Goal: Use online tool/utility: Utilize a website feature to perform a specific function

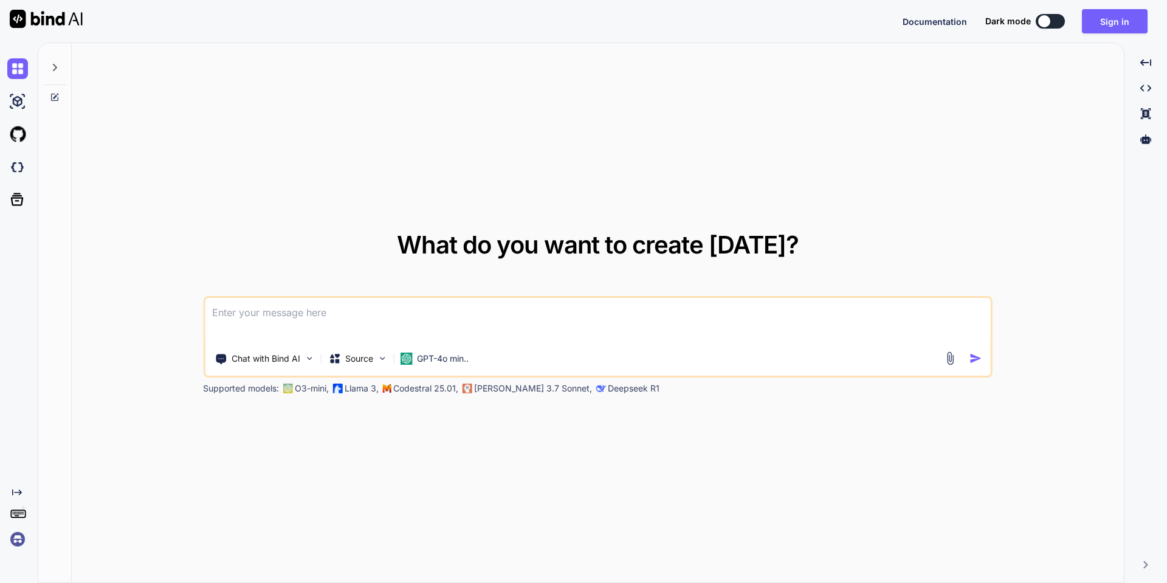
click at [277, 321] on textarea at bounding box center [598, 320] width 786 height 45
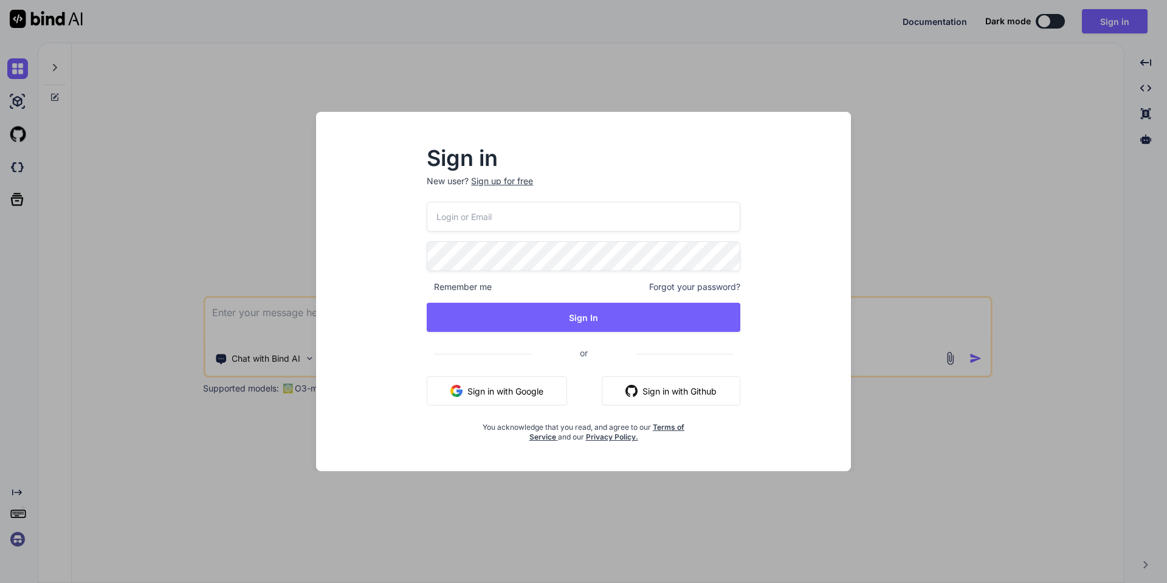
click at [498, 390] on button "Sign in with Google" at bounding box center [497, 390] width 140 height 29
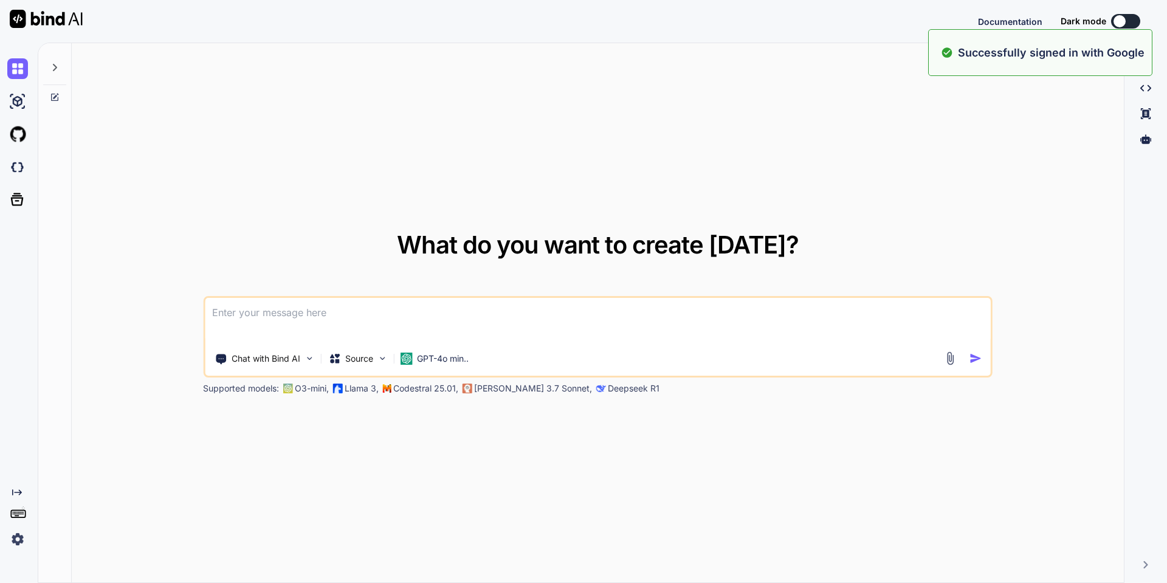
click at [231, 316] on textarea at bounding box center [598, 320] width 786 height 45
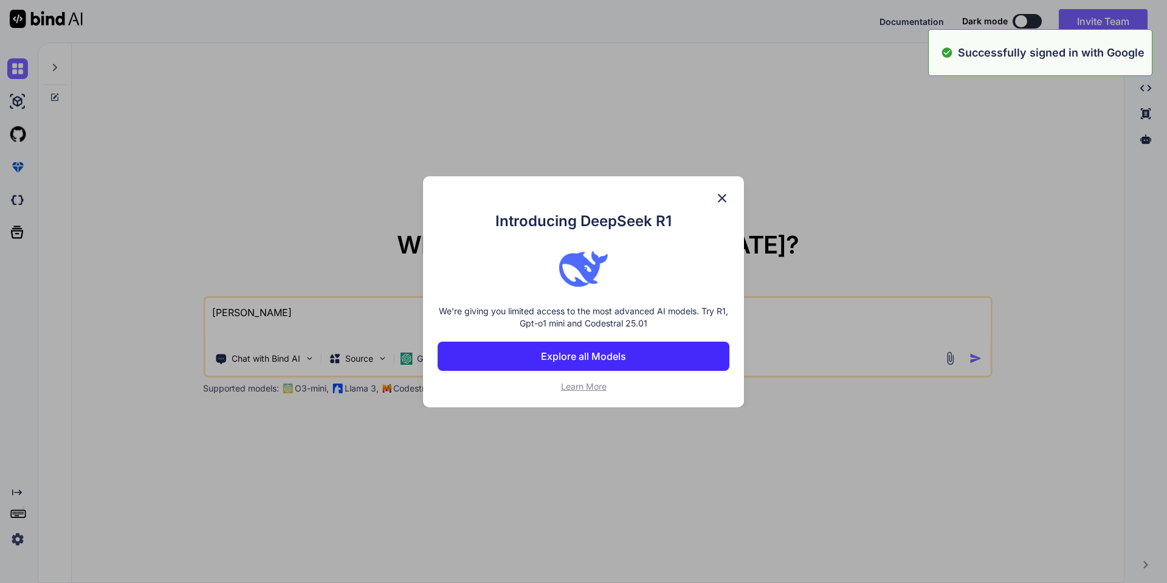
type textarea "buil"
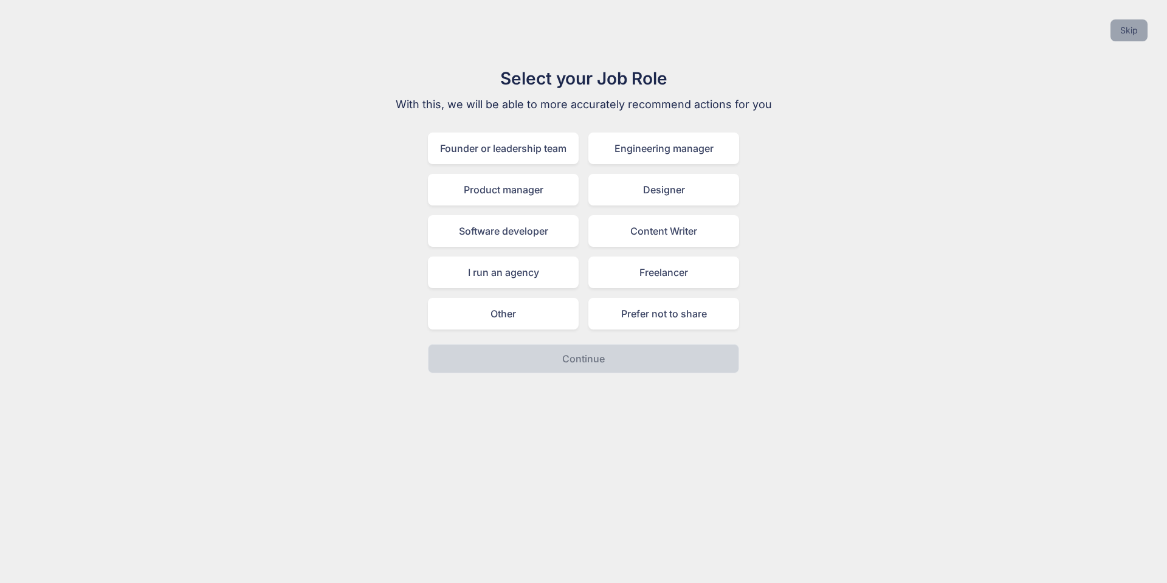
click at [1120, 35] on button "Skip" at bounding box center [1129, 30] width 37 height 22
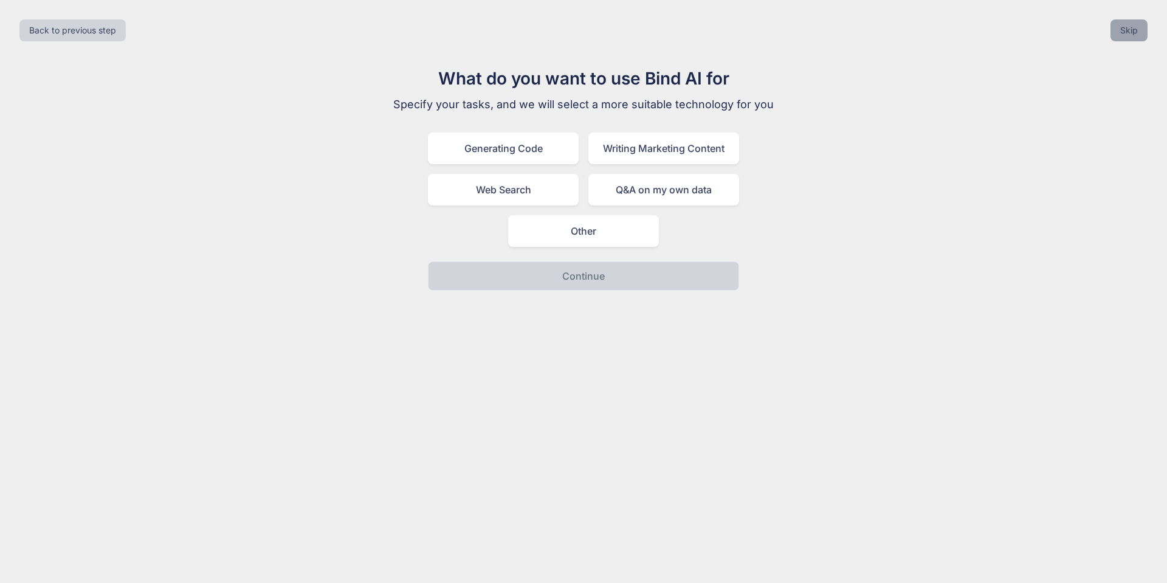
click at [1119, 35] on button "Skip" at bounding box center [1129, 30] width 37 height 22
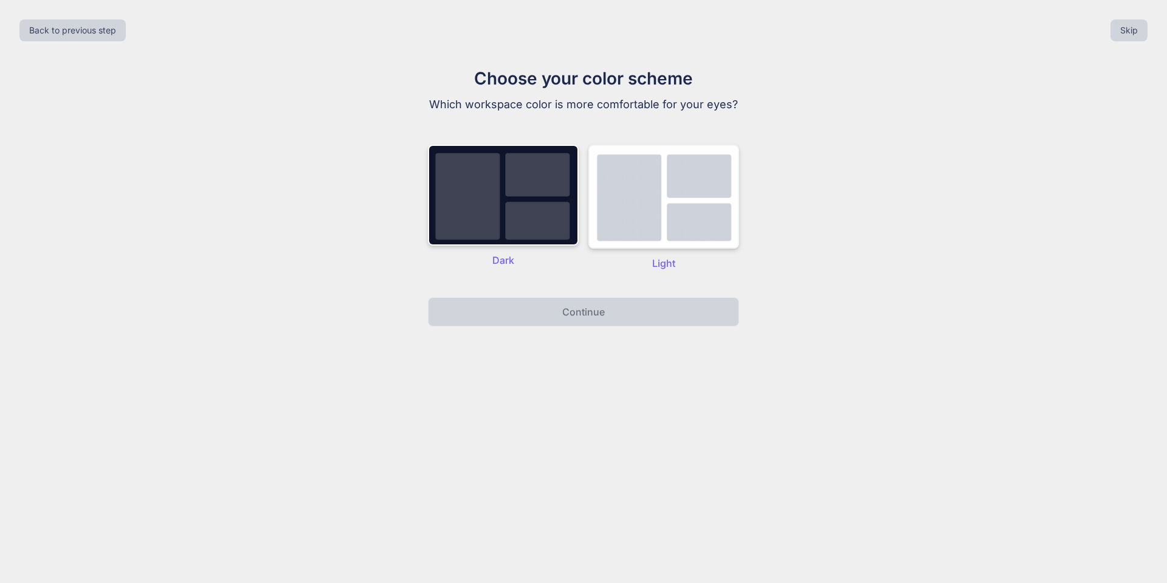
click at [612, 201] on img at bounding box center [664, 197] width 151 height 104
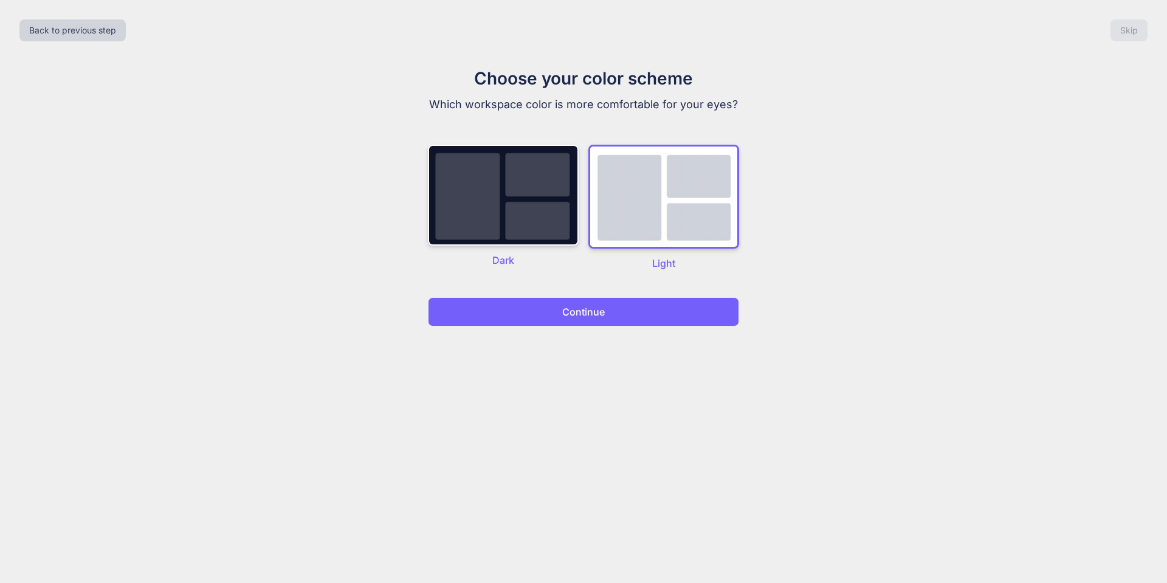
click at [614, 313] on button "Continue" at bounding box center [583, 311] width 311 height 29
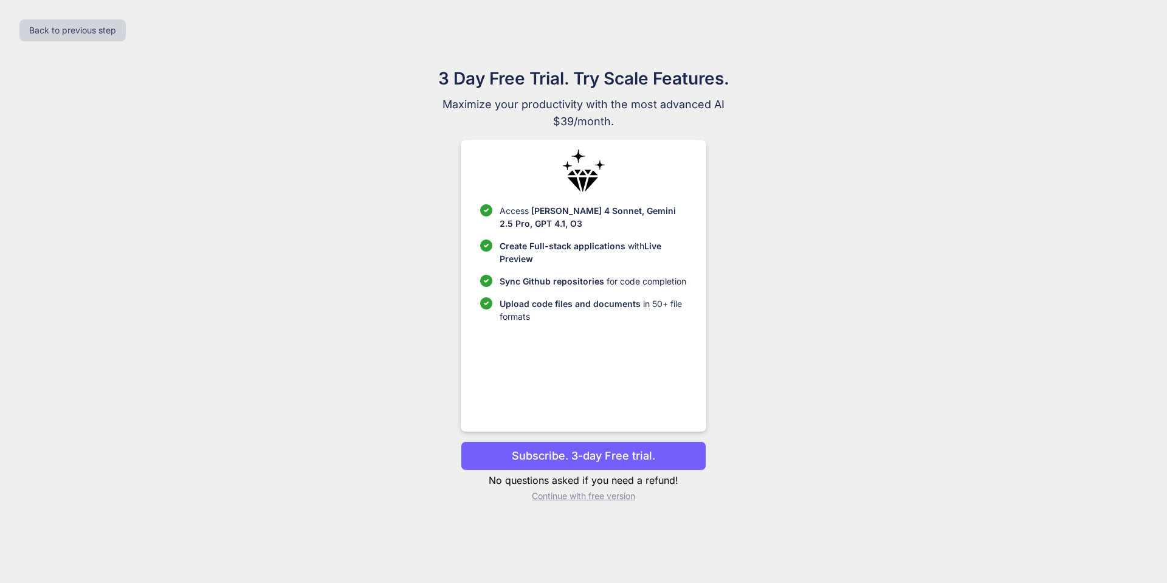
click at [553, 499] on p "Continue with free version" at bounding box center [583, 496] width 245 height 12
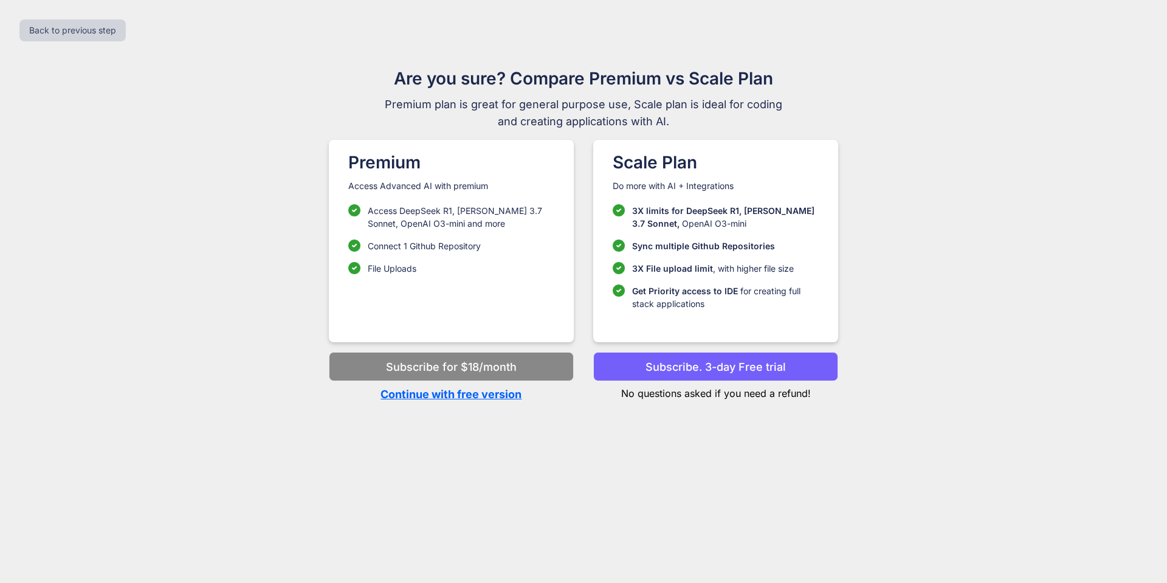
click at [466, 393] on p "Continue with free version" at bounding box center [451, 394] width 245 height 16
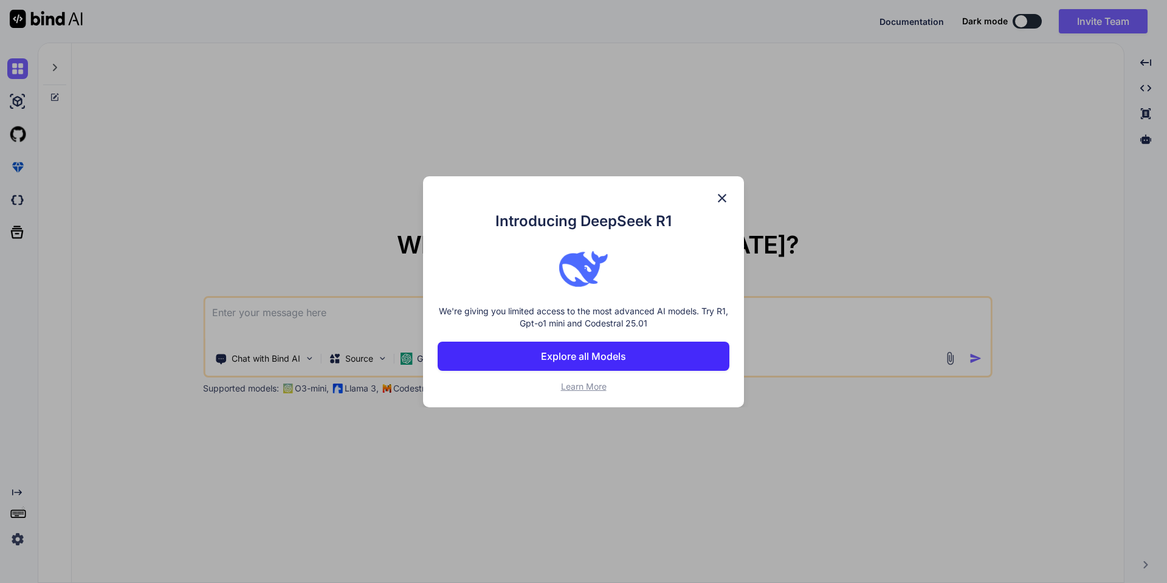
click at [599, 361] on p "Explore all Models" at bounding box center [583, 356] width 85 height 15
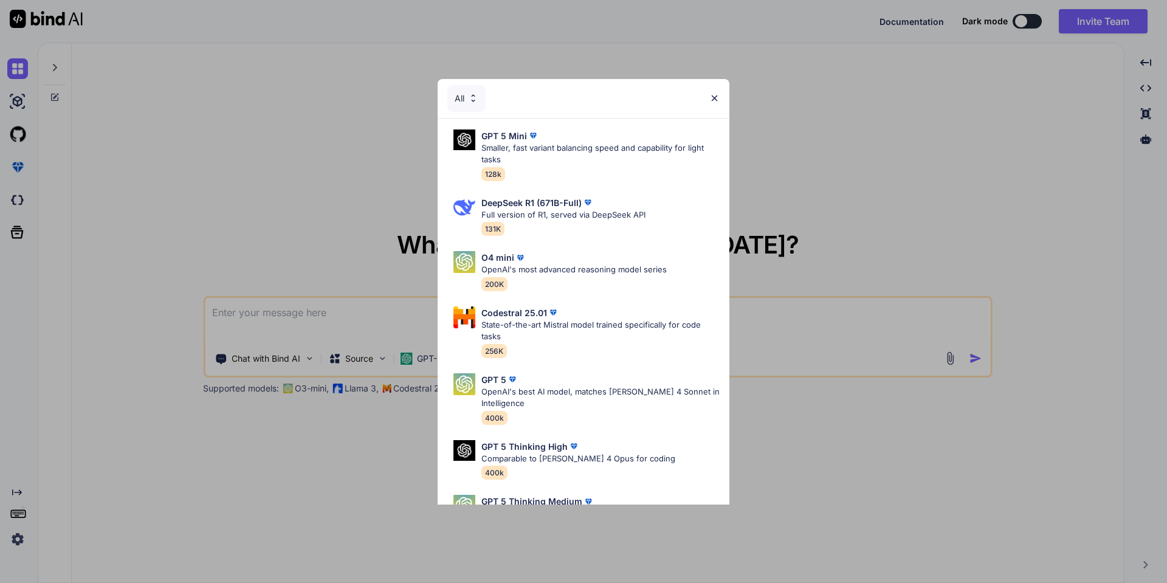
click at [860, 161] on div "All GPT 5 Mini Smaller, fast variant balancing speed and capability for light t…" at bounding box center [583, 291] width 1167 height 583
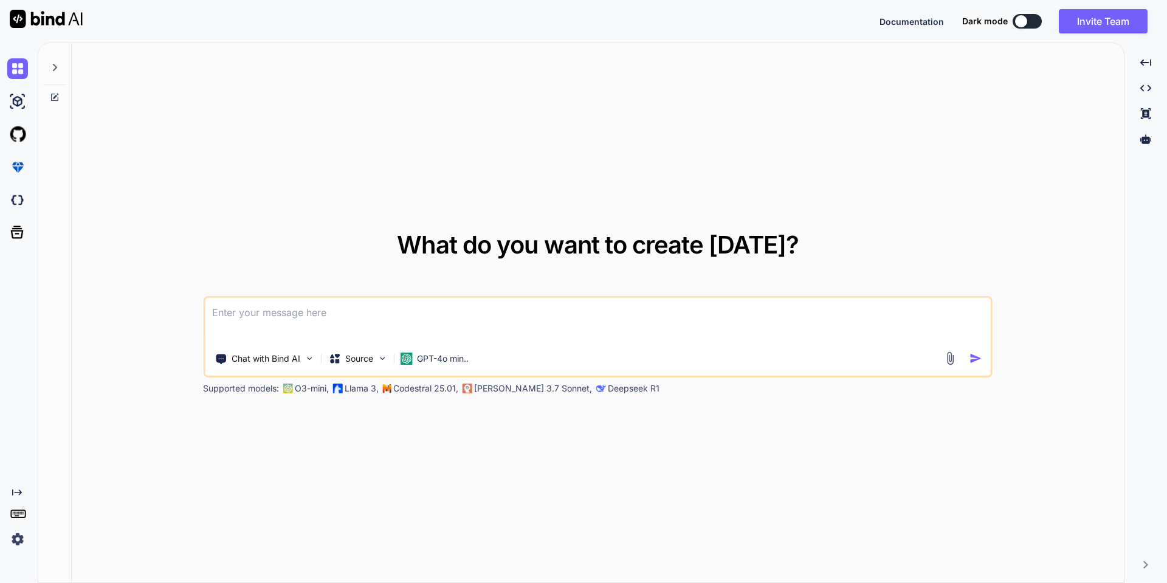
click at [343, 309] on textarea at bounding box center [598, 320] width 786 height 45
type textarea "build a booking tool app"
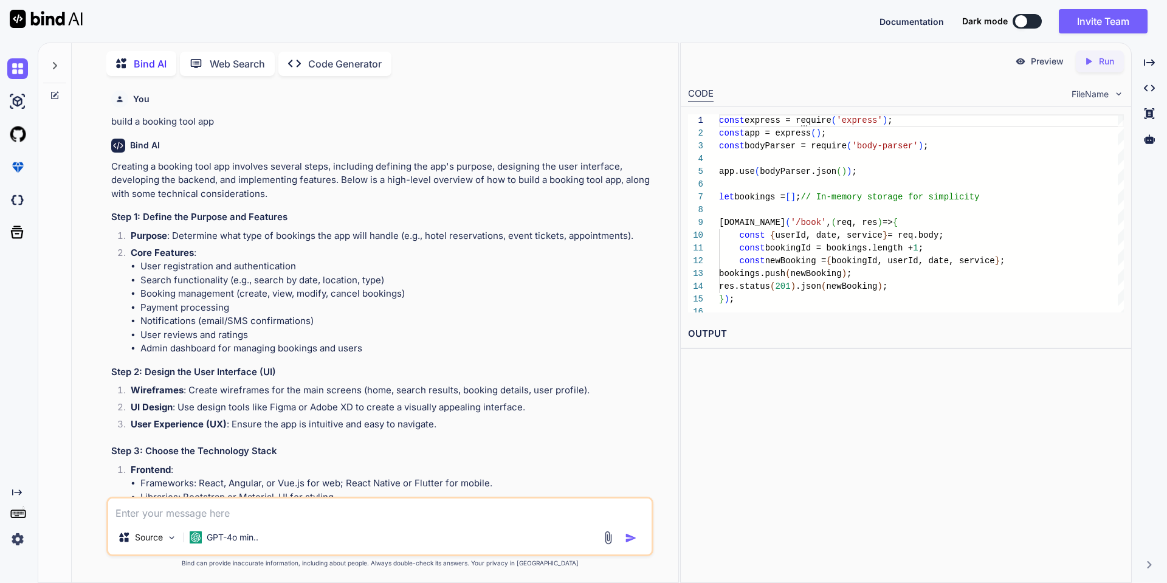
click at [1097, 66] on icon "Created with Pixso." at bounding box center [1091, 61] width 16 height 11
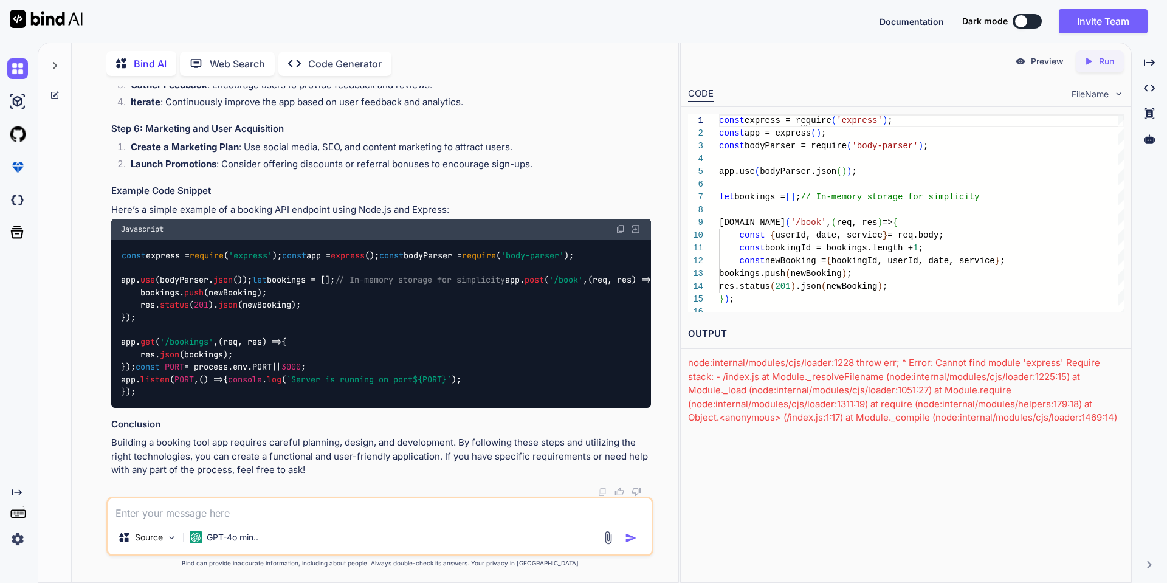
scroll to position [839, 0]
click at [680, 338] on div "Preview Created with Pixso. Run CODE FileName 1 2 3 4 5 6 7 8 9 10 11 12 13 14 …" at bounding box center [906, 313] width 452 height 540
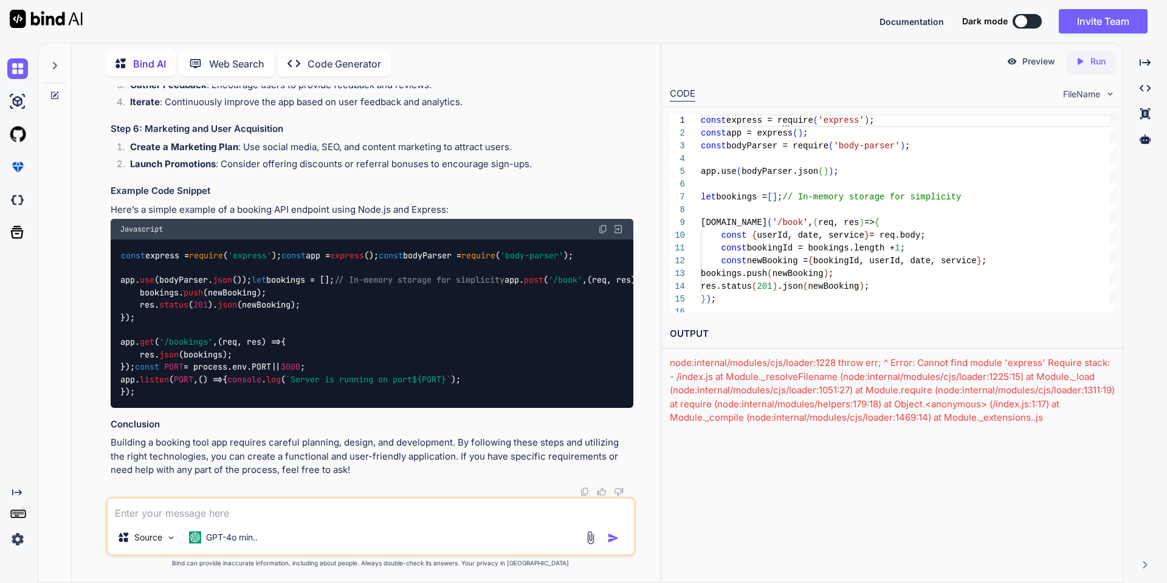
drag, startPoint x: 679, startPoint y: 331, endPoint x: 611, endPoint y: 332, distance: 68.1
click at [611, 332] on div "Bind AI Web Search Created with Pixso. Code Generator You build a booking tool …" at bounding box center [603, 313] width 1130 height 540
